Goal: Find specific page/section: Find specific page/section

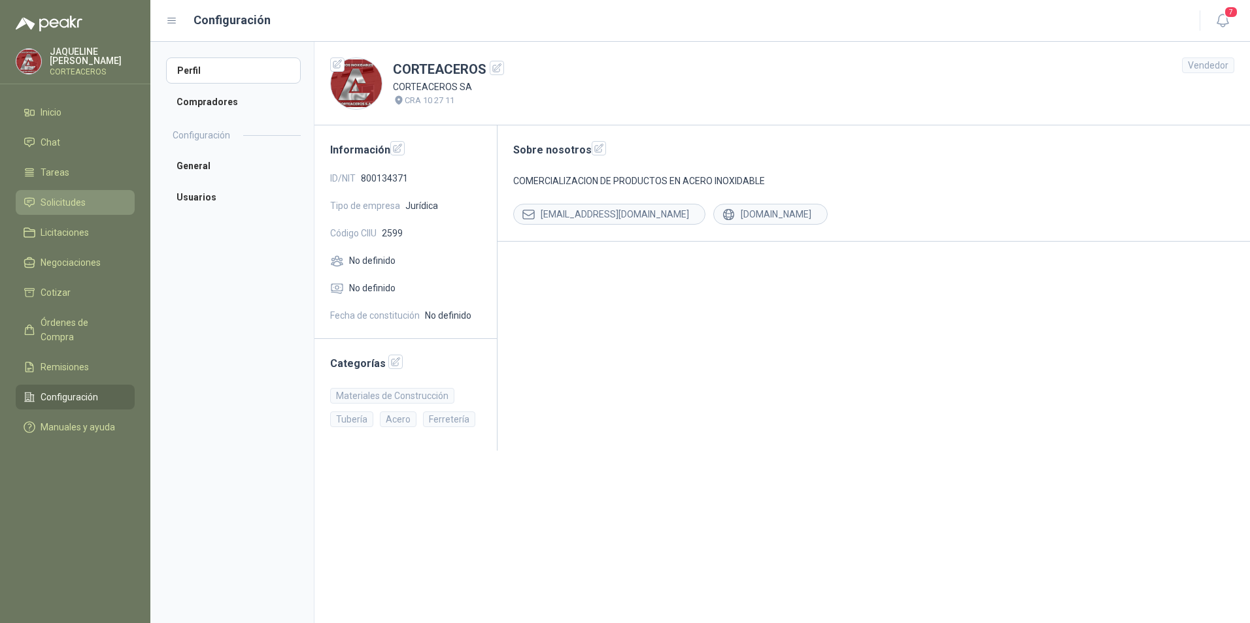
click at [90, 193] on link "Solicitudes" at bounding box center [75, 202] width 119 height 25
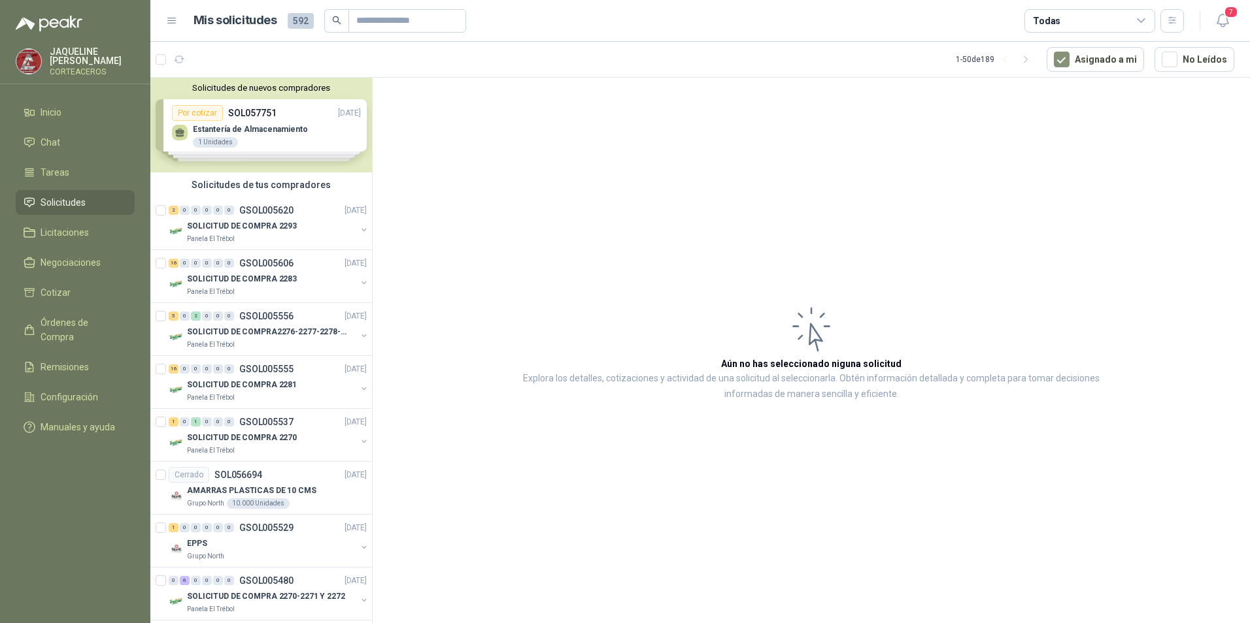
click at [291, 122] on div "Solicitudes de nuevos compradores Por cotizar SOL057751 [DATE] Estantería de Al…" at bounding box center [261, 125] width 222 height 95
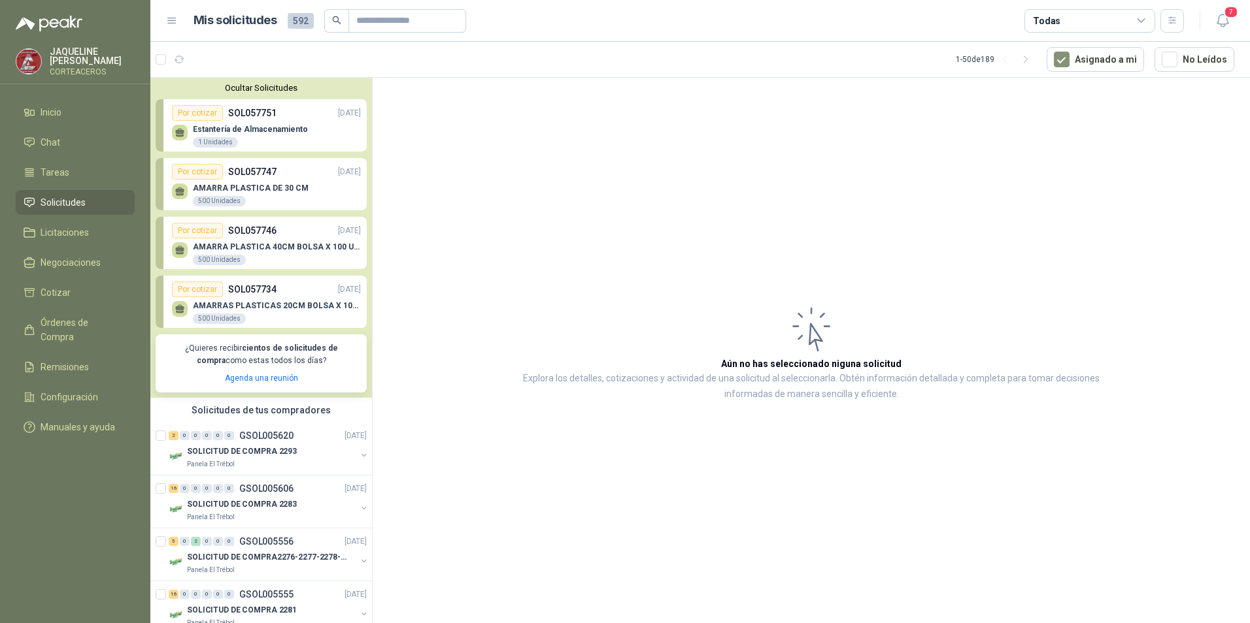
click at [446, 447] on article "Aún no has seleccionado niguna solicitud Explora los detalles, cotizaciones y a…" at bounding box center [810, 353] width 877 height 550
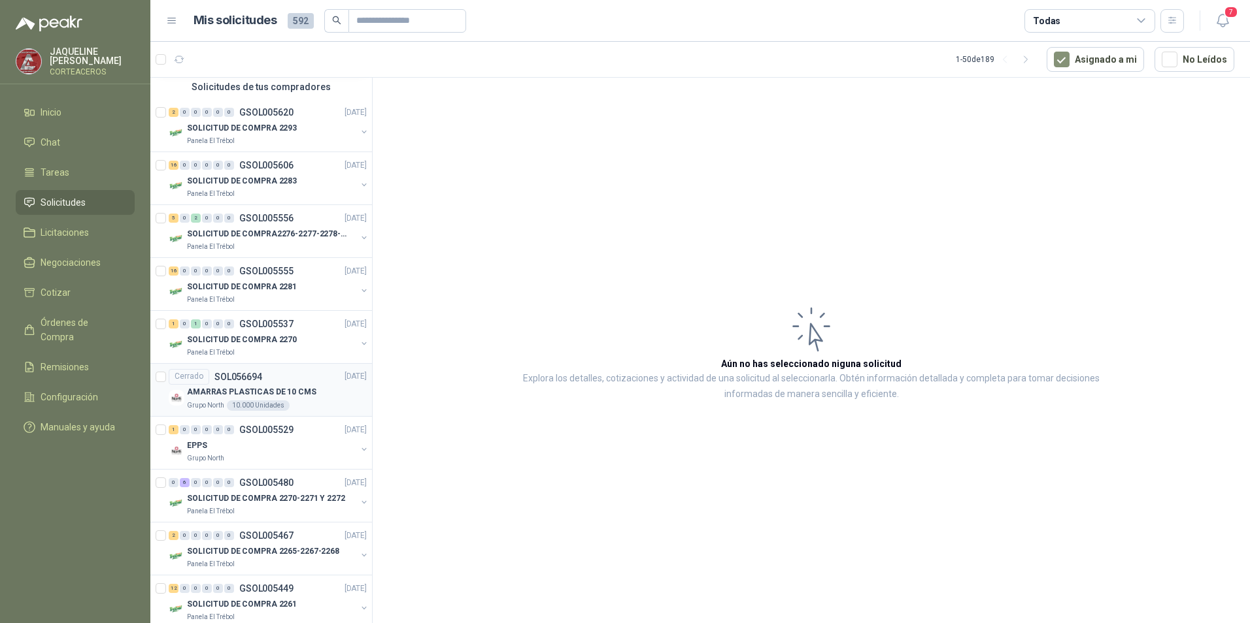
scroll to position [327, 0]
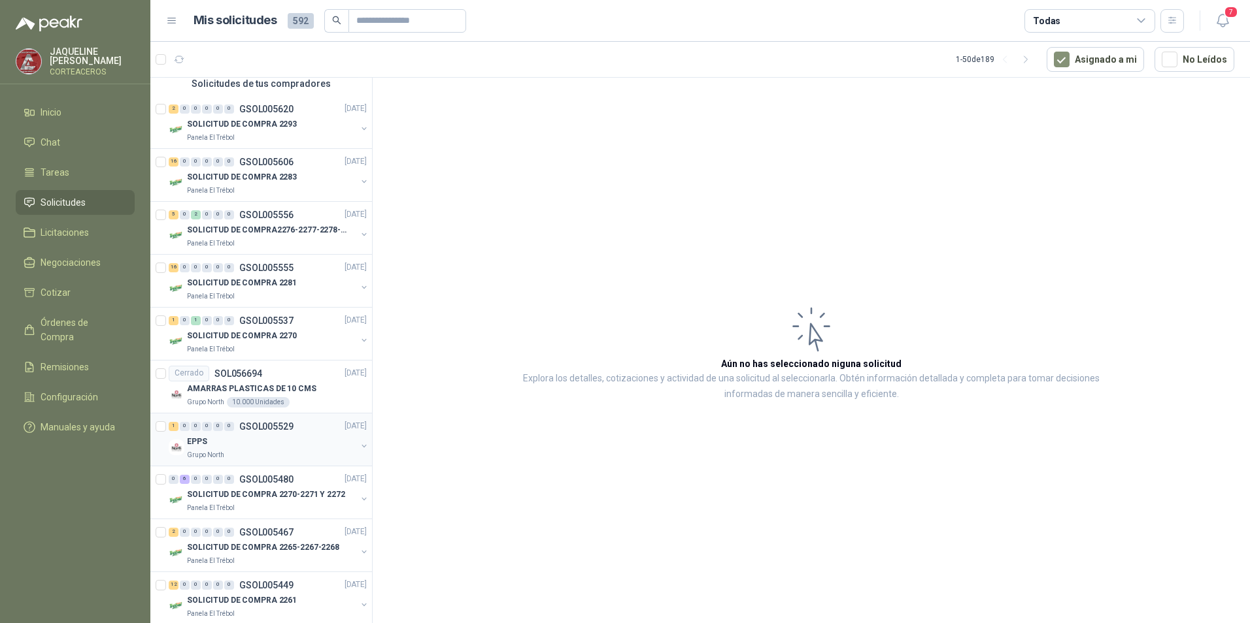
click at [305, 455] on div "Grupo North" at bounding box center [271, 455] width 169 height 10
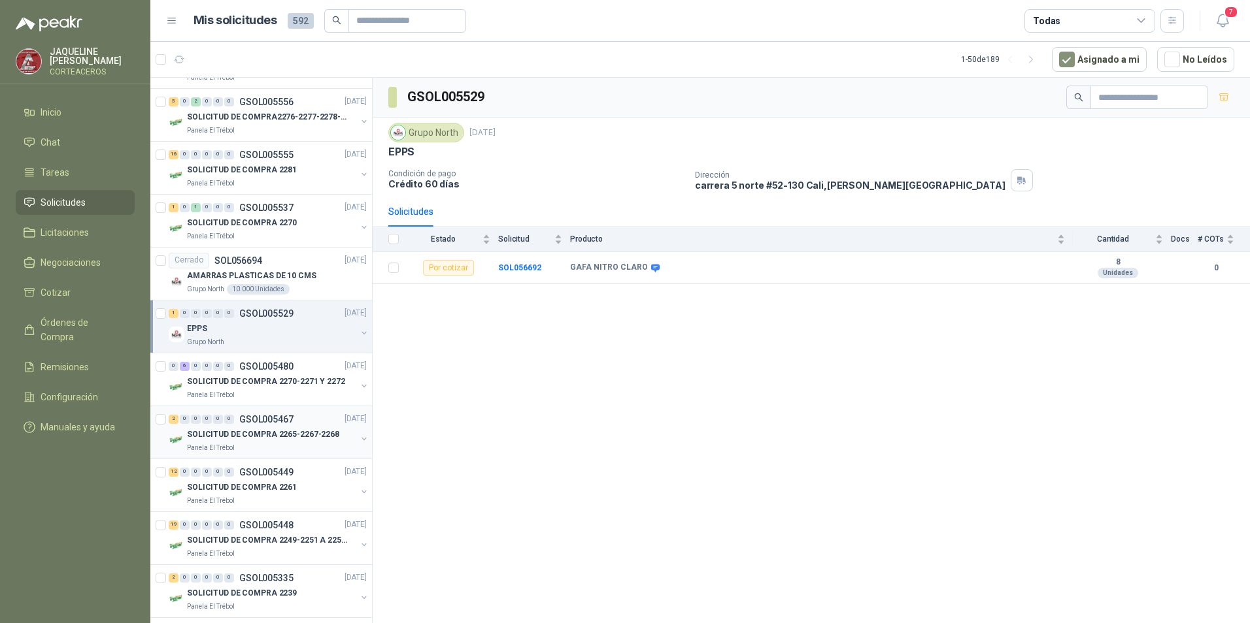
scroll to position [457, 0]
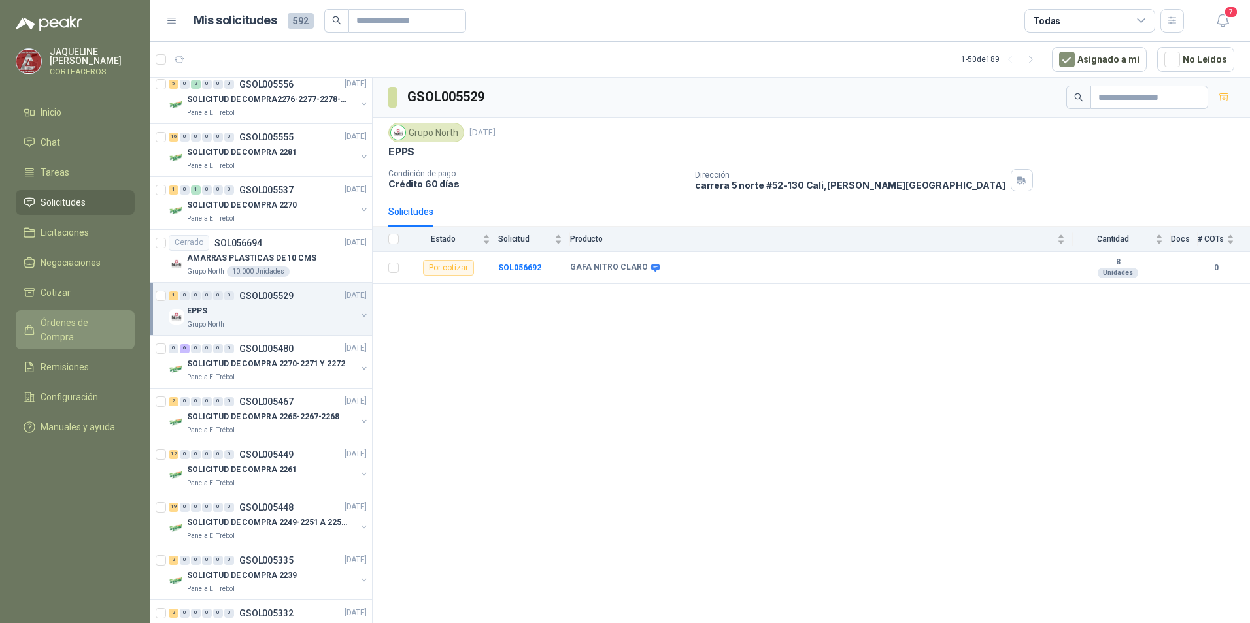
click at [99, 327] on span "Órdenes de Compra" at bounding box center [82, 330] width 82 height 29
